Goal: Task Accomplishment & Management: Complete application form

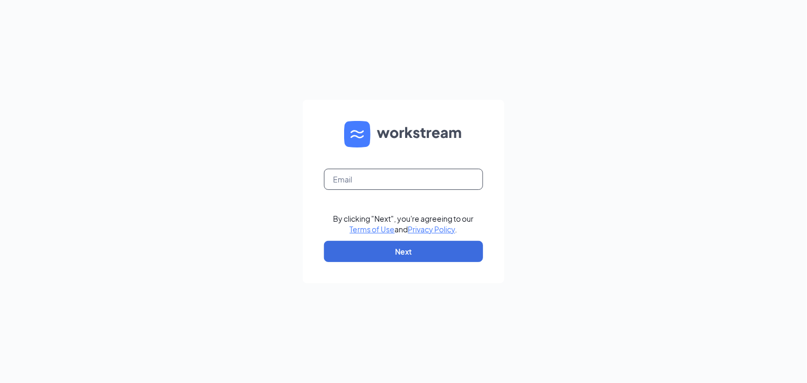
click at [379, 179] on input "text" at bounding box center [403, 179] width 159 height 21
type input "b1099@bocountry.com"
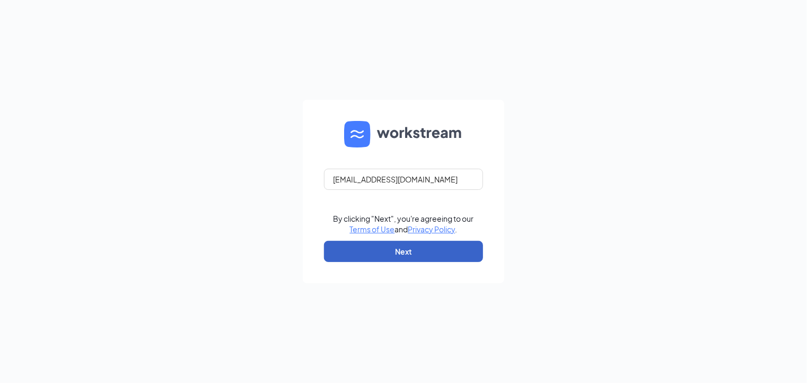
click at [398, 250] on button "Next" at bounding box center [403, 251] width 159 height 21
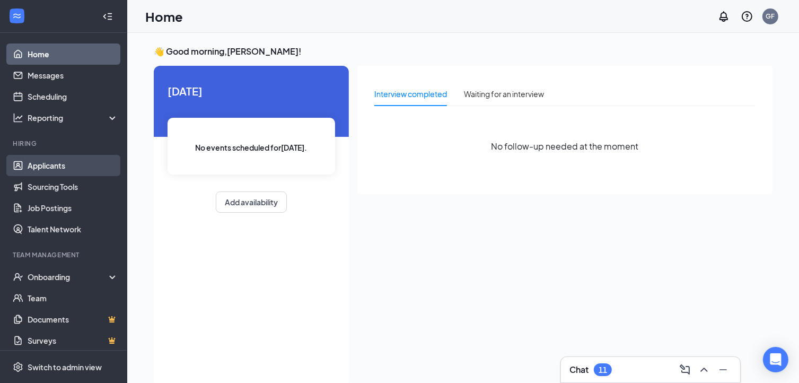
click at [48, 164] on link "Applicants" at bounding box center [73, 165] width 91 height 21
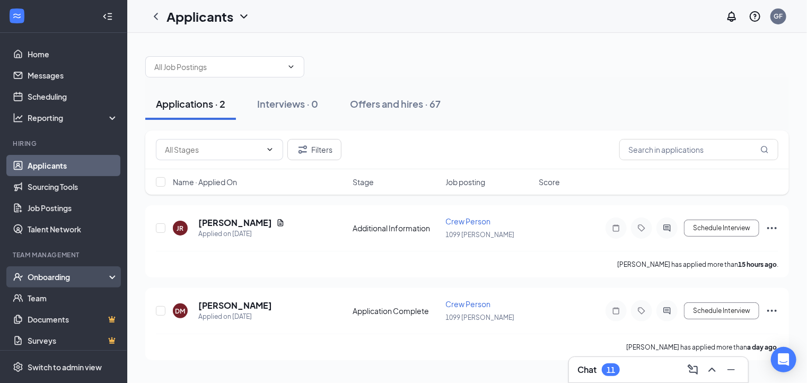
click at [50, 274] on div "Onboarding" at bounding box center [69, 277] width 82 height 11
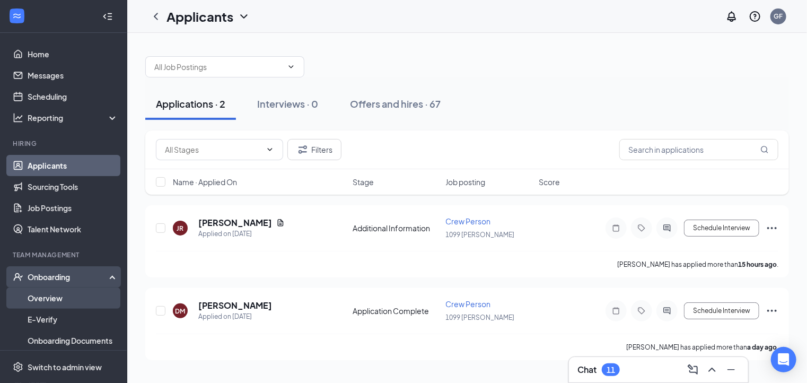
click at [51, 294] on link "Overview" at bounding box center [73, 297] width 91 height 21
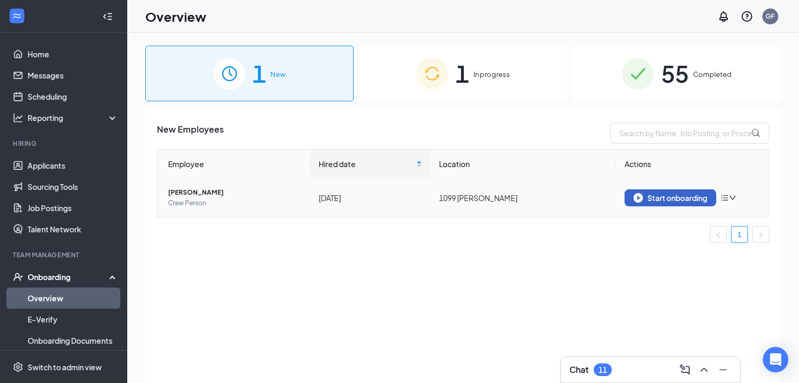
click at [661, 194] on div "Start onboarding" at bounding box center [671, 198] width 74 height 10
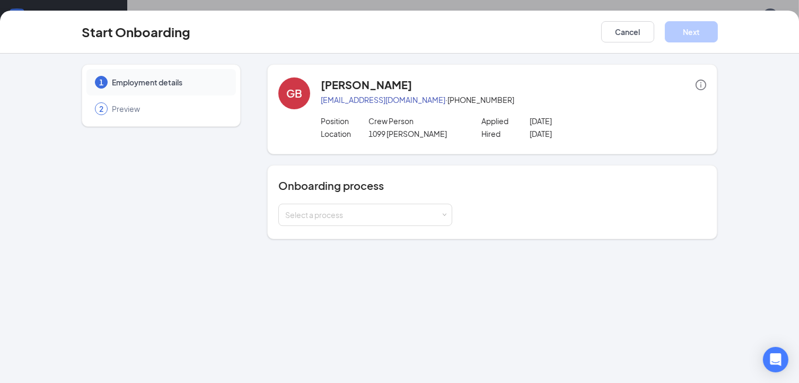
scroll to position [28, 0]
click at [353, 215] on div "Select a process" at bounding box center [362, 214] width 155 height 11
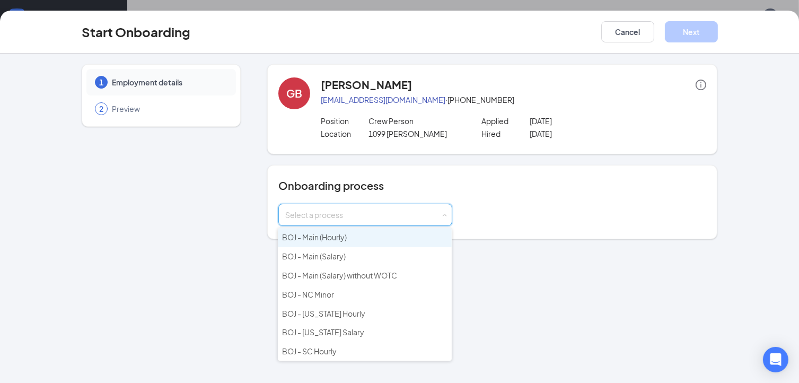
click at [308, 233] on span "BOJ - Main (Hourly)" at bounding box center [314, 237] width 65 height 10
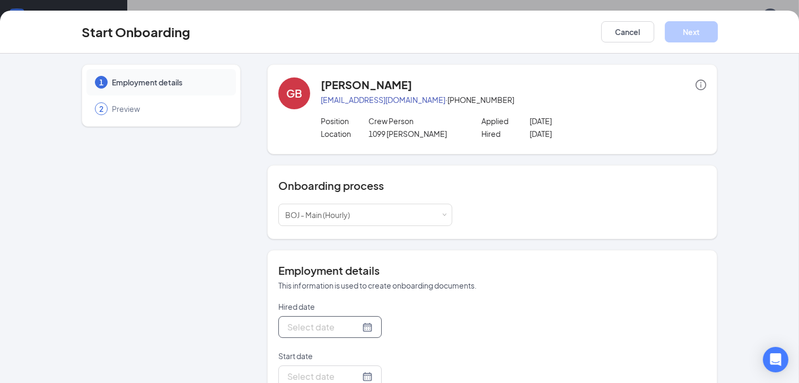
click at [349, 327] on div at bounding box center [329, 326] width 85 height 13
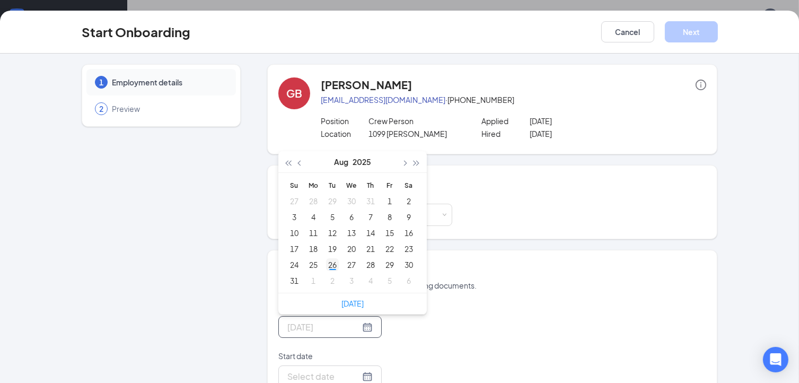
type input "[DATE]"
click at [330, 263] on div "26" at bounding box center [332, 264] width 13 height 13
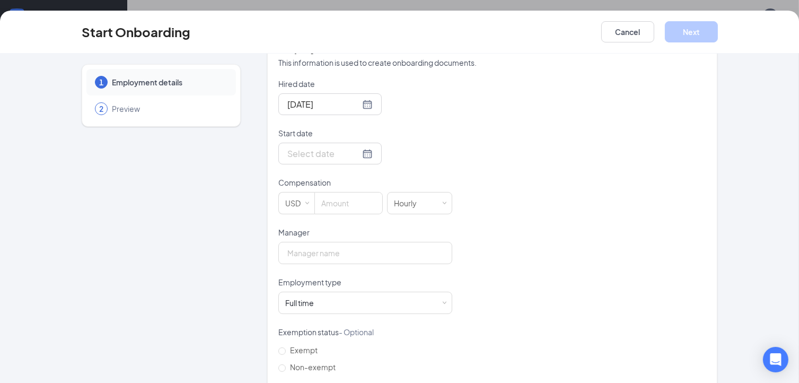
scroll to position [233, 0]
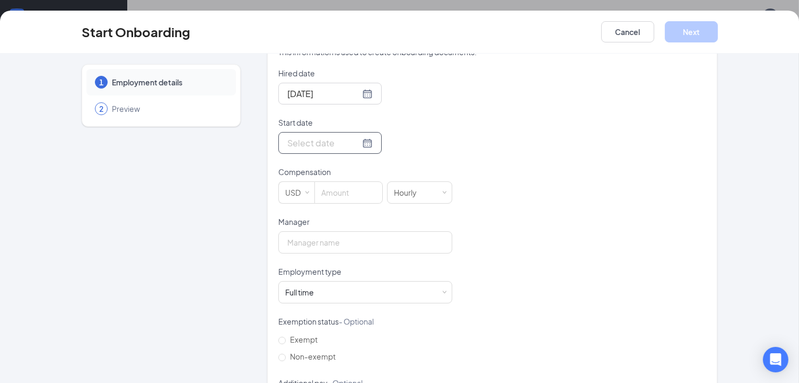
click at [350, 138] on div at bounding box center [329, 142] width 85 height 13
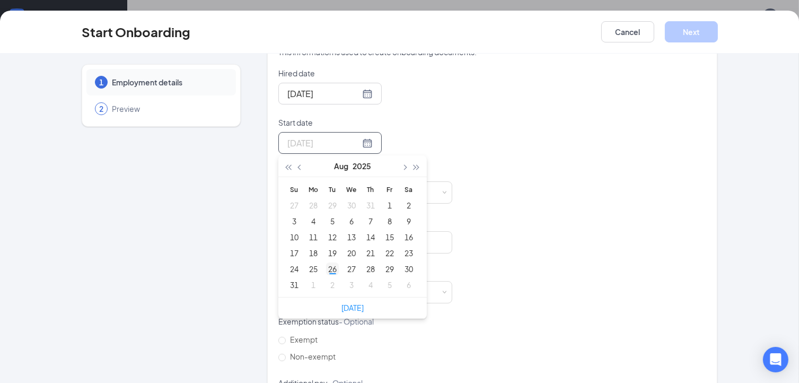
type input "[DATE]"
click at [326, 266] on div "26" at bounding box center [332, 269] width 13 height 13
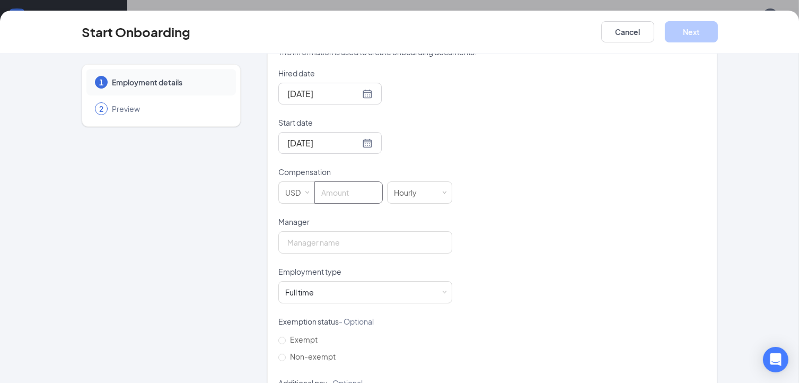
drag, startPoint x: 345, startPoint y: 196, endPoint x: 356, endPoint y: 172, distance: 26.6
click at [356, 172] on div "Compensation USD Hourly" at bounding box center [365, 185] width 174 height 37
type input "15"
click at [356, 243] on input "Manager" at bounding box center [365, 242] width 174 height 22
click at [365, 241] on input "Crystal" at bounding box center [365, 242] width 174 height 22
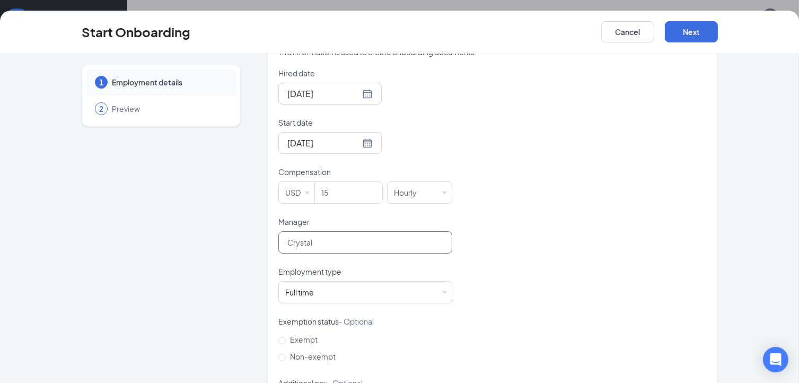
drag, startPoint x: 365, startPoint y: 241, endPoint x: 309, endPoint y: 238, distance: 56.3
click at [309, 238] on div "Hired date [DATE] [DATE] Su Mo Tu We Th Fr Sa 27 28 29 30 31 1 2 3 4 5 6 7 8 9 …" at bounding box center [492, 241] width 428 height 347
type input "[PERSON_NAME]"
click at [278, 357] on input "Non-exempt" at bounding box center [281, 357] width 7 height 7
radio input "true"
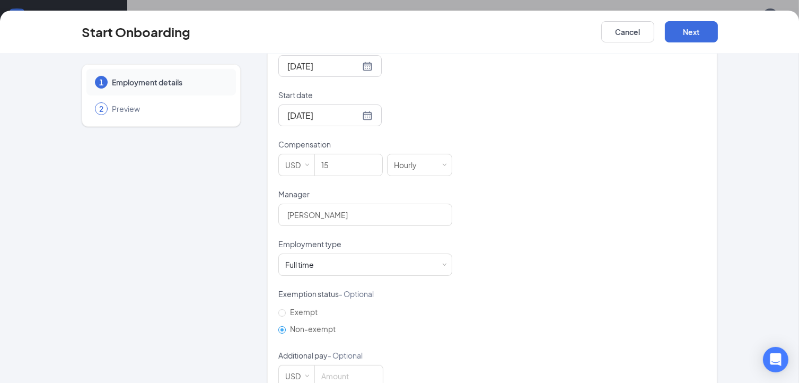
scroll to position [287, 0]
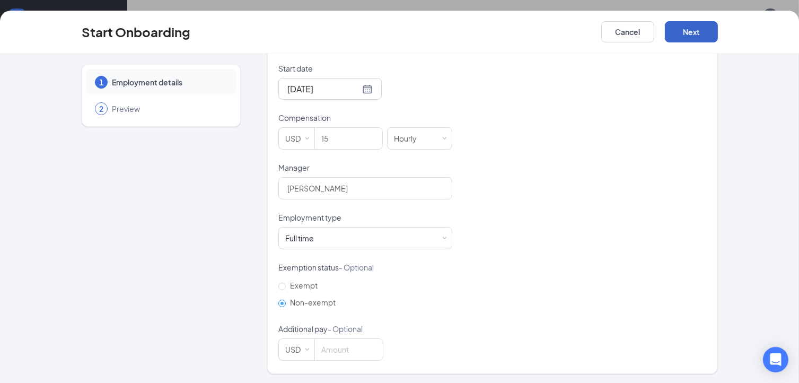
click at [690, 27] on button "Next" at bounding box center [691, 31] width 53 height 21
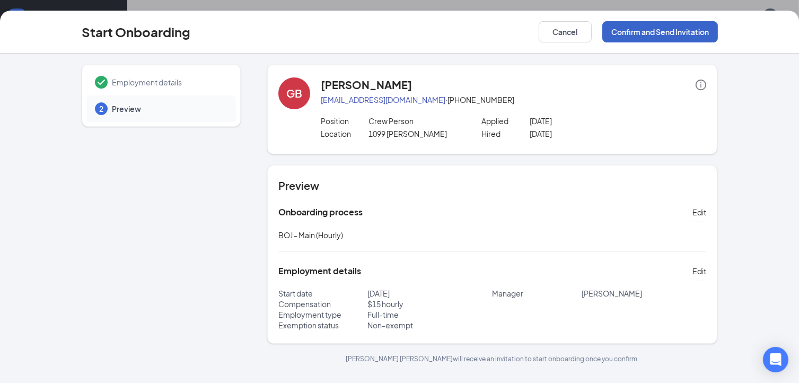
drag, startPoint x: 690, startPoint y: 27, endPoint x: 740, endPoint y: 121, distance: 107.5
click at [740, 121] on div "Start Onboarding Cancel Confirm and Send Invitation Employment details 2 Previe…" at bounding box center [399, 197] width 799 height 372
click at [698, 26] on button "Confirm and Send Invitation" at bounding box center [660, 31] width 116 height 21
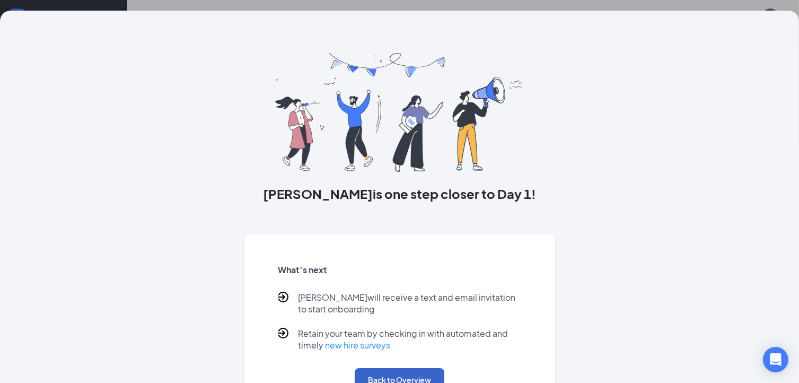
click at [418, 373] on button "Back to Overview" at bounding box center [400, 379] width 90 height 23
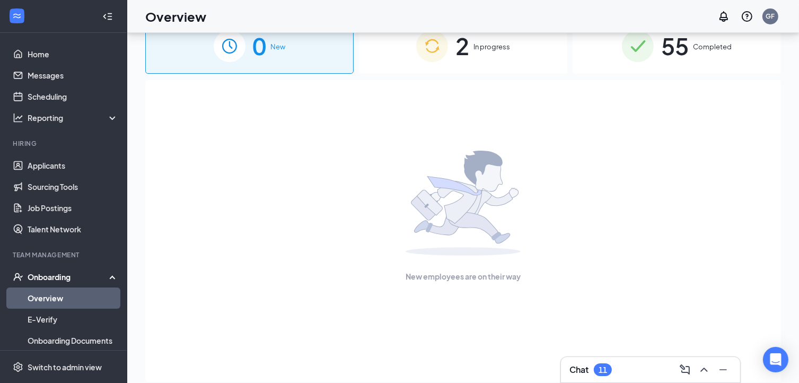
click at [418, 373] on div "New employees are on their way" at bounding box center [463, 231] width 636 height 302
click at [496, 45] on span "In progress" at bounding box center [492, 46] width 37 height 11
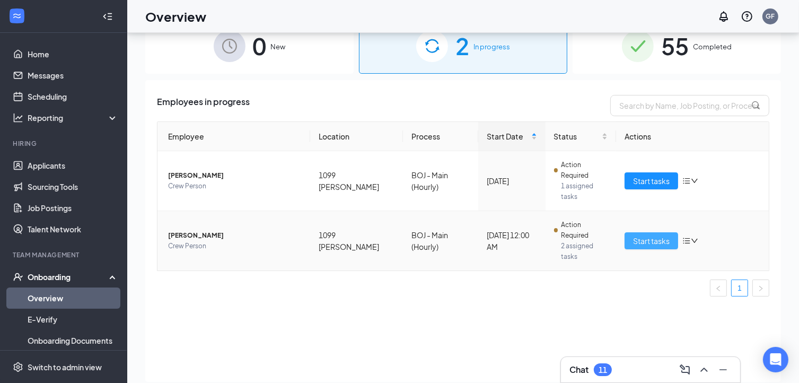
click at [660, 235] on span "Start tasks" at bounding box center [651, 241] width 37 height 12
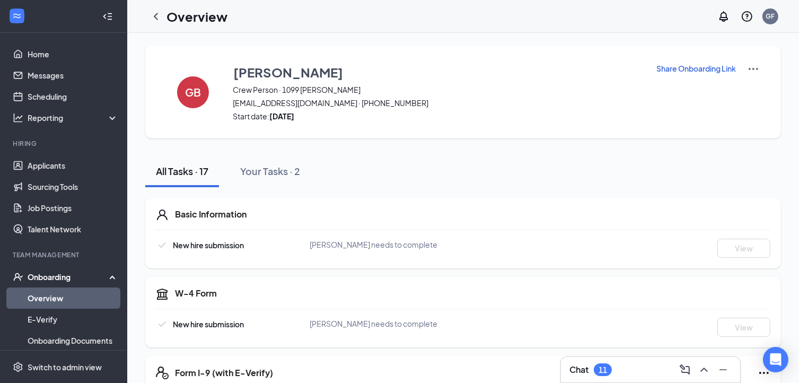
click at [696, 68] on p "Share Onboarding Link" at bounding box center [697, 68] width 80 height 11
type textarea "Hi [PERSON_NAME], This is a gentle reminder to complete your onboarding before …"
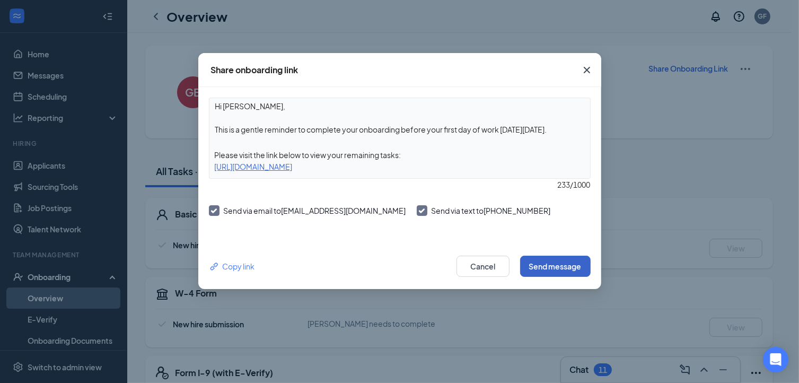
click at [560, 267] on button "Send message" at bounding box center [555, 266] width 71 height 21
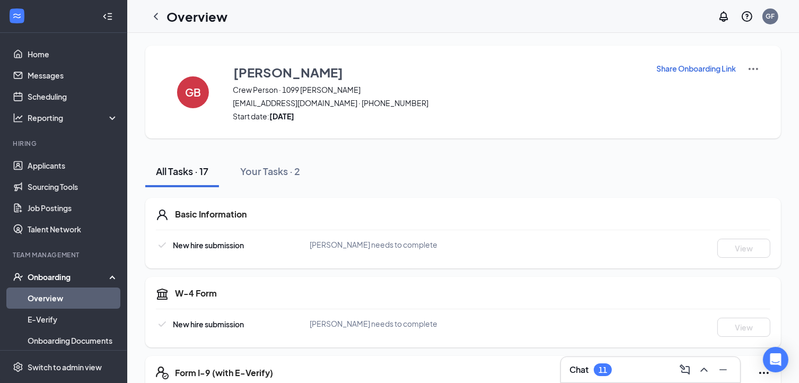
click at [684, 64] on p "Share Onboarding Link" at bounding box center [697, 68] width 80 height 11
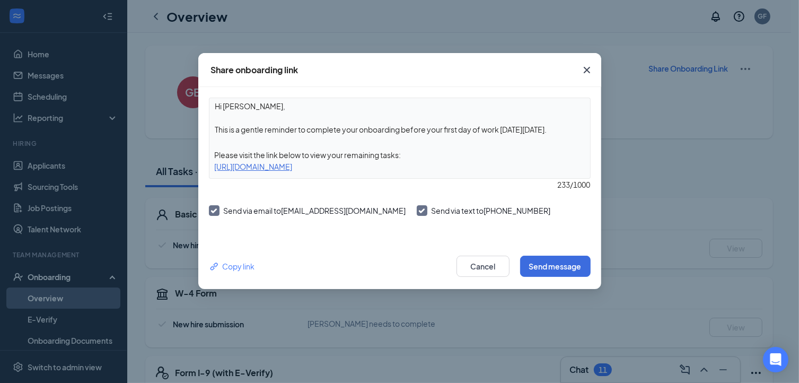
drag, startPoint x: 218, startPoint y: 168, endPoint x: 482, endPoint y: 170, distance: 263.0
click at [482, 170] on div "[URL][DOMAIN_NAME]" at bounding box center [399, 167] width 381 height 12
drag, startPoint x: 217, startPoint y: 165, endPoint x: 487, endPoint y: 160, distance: 269.4
click at [487, 161] on div "[URL][DOMAIN_NAME]" at bounding box center [399, 167] width 381 height 12
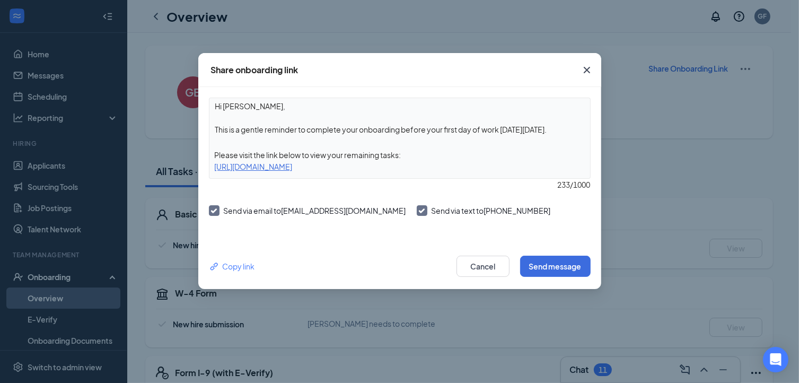
drag, startPoint x: 216, startPoint y: 161, endPoint x: 384, endPoint y: 171, distance: 167.9
click at [431, 165] on div "[URL][DOMAIN_NAME]" at bounding box center [399, 167] width 381 height 12
drag, startPoint x: 274, startPoint y: 194, endPoint x: 202, endPoint y: 174, distance: 74.2
click at [202, 174] on div "Hi [PERSON_NAME], This is a gentle reminder to complete your onboarding before …" at bounding box center [399, 165] width 403 height 156
drag, startPoint x: 221, startPoint y: 160, endPoint x: 208, endPoint y: 165, distance: 13.5
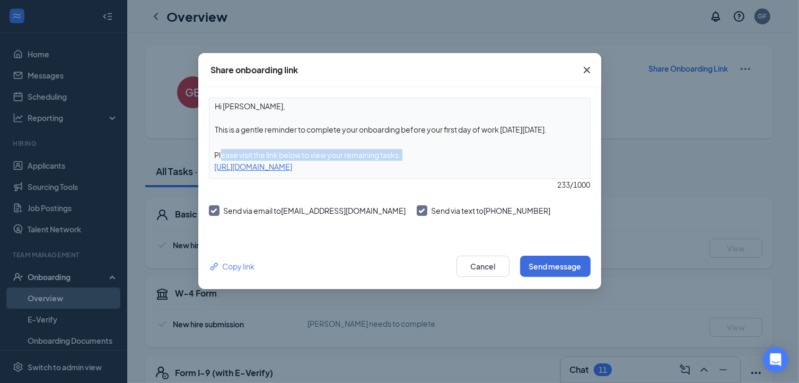
click at [209, 165] on div "Hi [PERSON_NAME], This is a gentle reminder to complete your onboarding before …" at bounding box center [400, 138] width 382 height 81
click at [212, 165] on div "[URL][DOMAIN_NAME]" at bounding box center [399, 167] width 381 height 12
drag, startPoint x: 212, startPoint y: 165, endPoint x: 303, endPoint y: 163, distance: 91.3
click at [303, 163] on div "[URL][DOMAIN_NAME]" at bounding box center [399, 167] width 381 height 12
